Goal: Entertainment & Leisure: Consume media (video, audio)

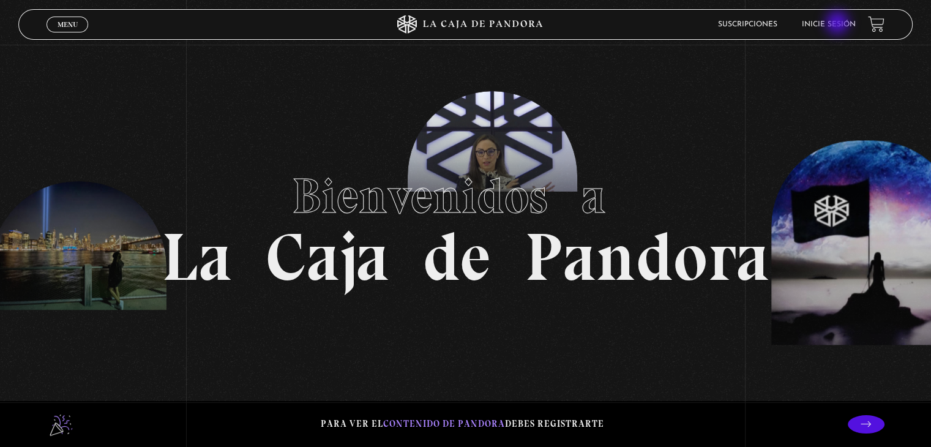
click at [839, 24] on link "Inicie sesión" at bounding box center [829, 24] width 54 height 7
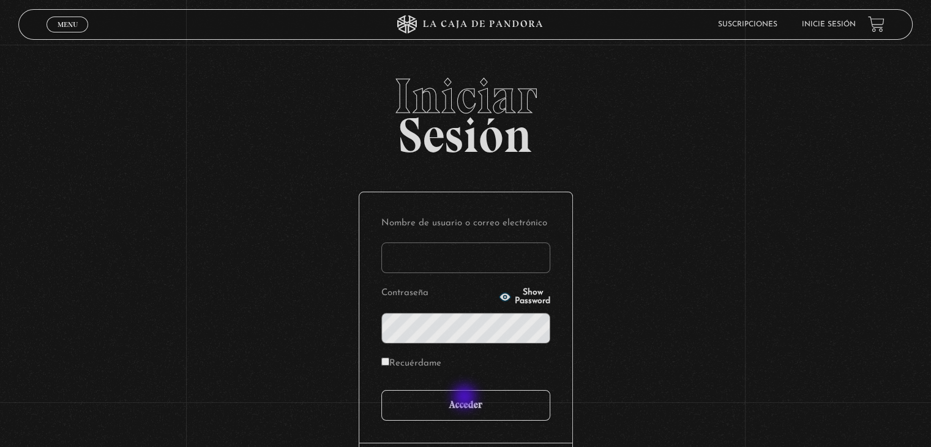
type input "[EMAIL_ADDRESS][DOMAIN_NAME]"
click at [466, 398] on input "Acceder" at bounding box center [465, 405] width 169 height 31
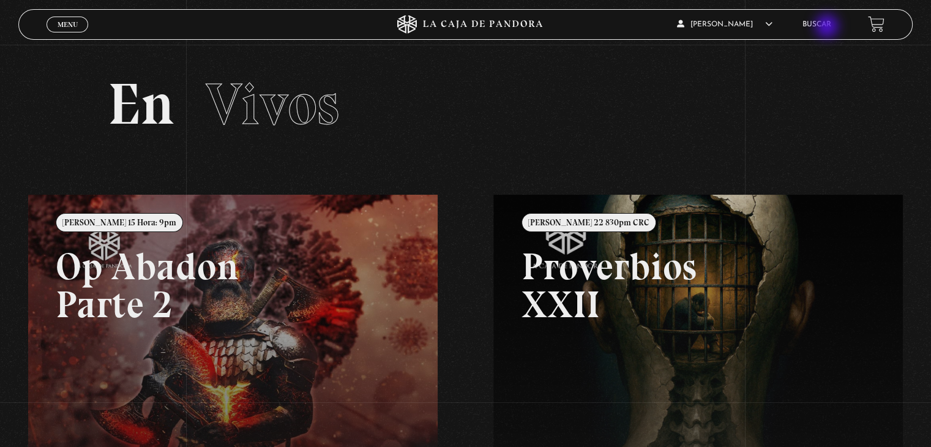
click at [828, 28] on link "Buscar" at bounding box center [817, 24] width 29 height 7
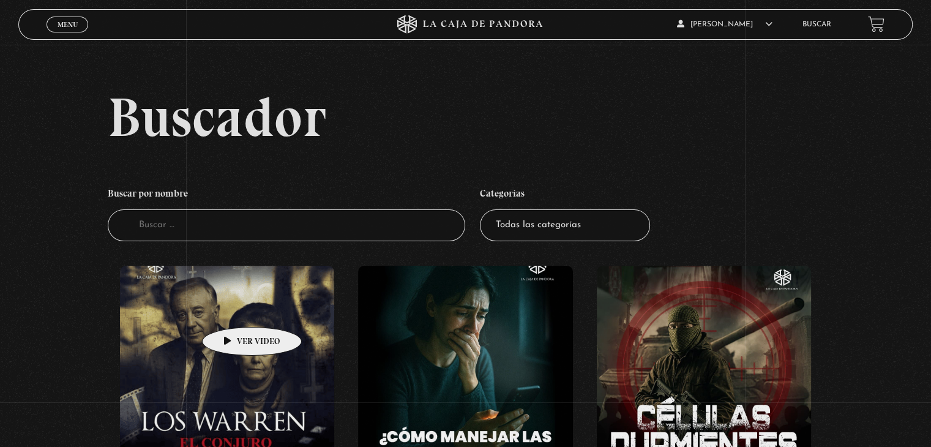
click at [233, 308] on figure at bounding box center [227, 376] width 214 height 220
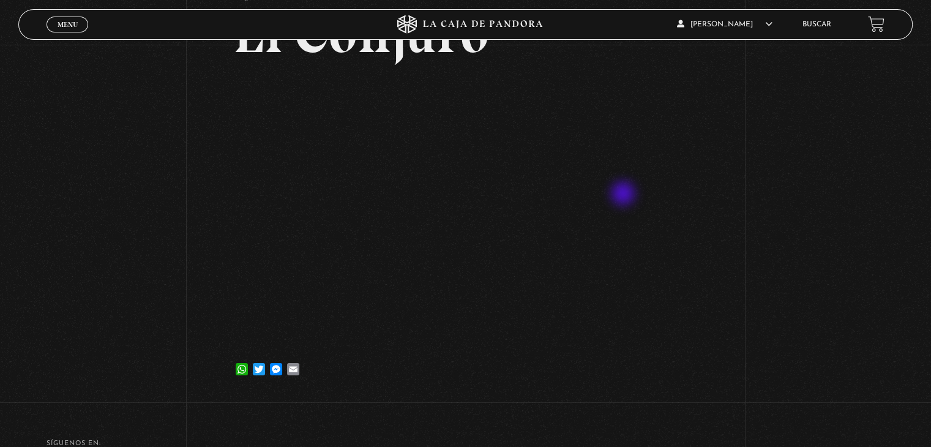
scroll to position [122, 0]
